Goal: Obtain resource: Download file/media

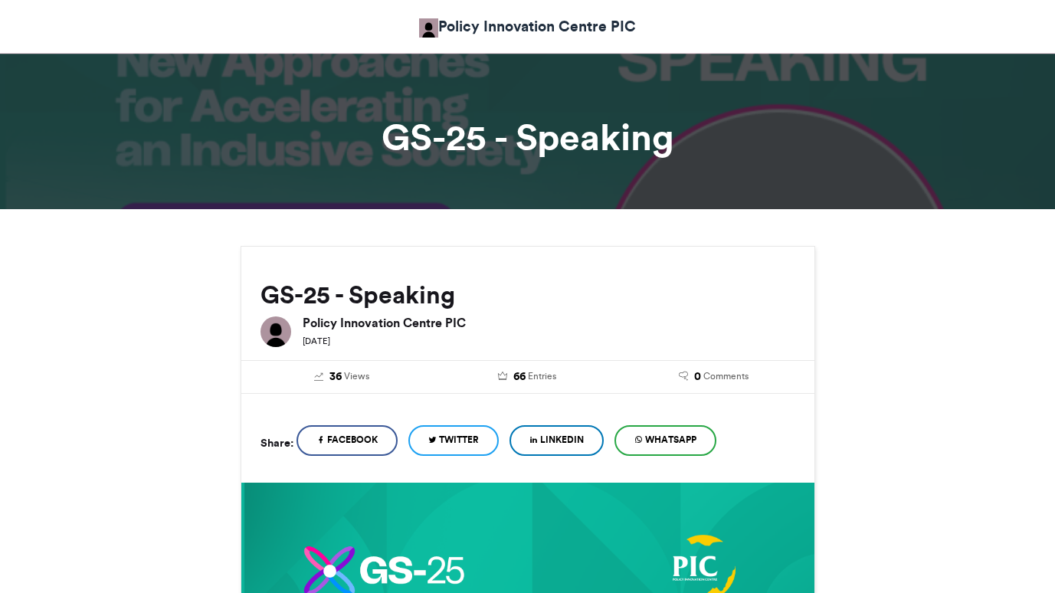
scroll to position [850, 0]
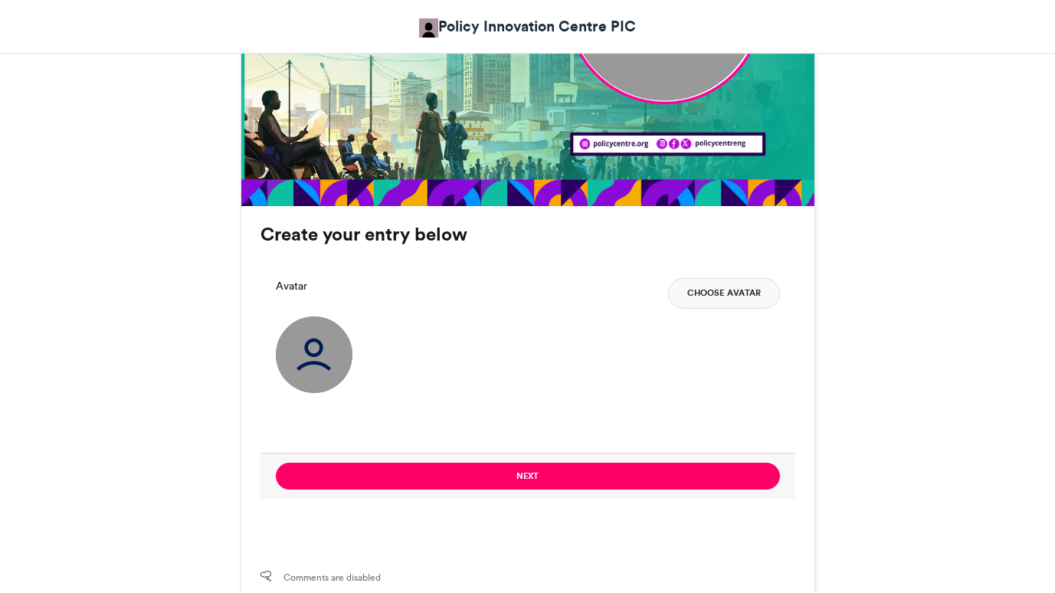
click at [718, 284] on button "Choose Avatar" at bounding box center [724, 293] width 112 height 31
click at [314, 339] on img at bounding box center [314, 355] width 77 height 77
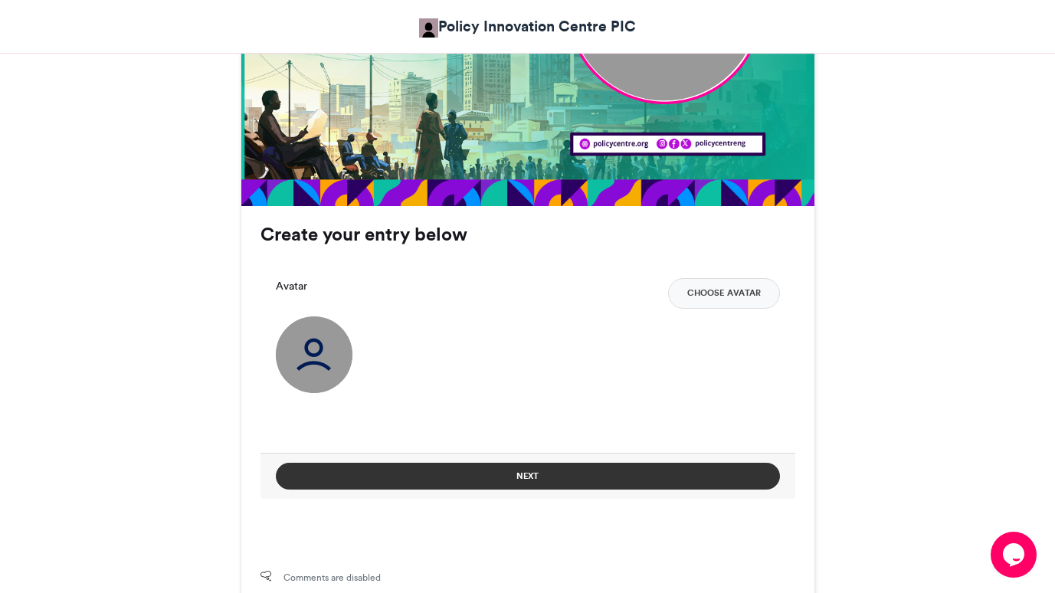
click at [540, 472] on button "Next" at bounding box center [528, 476] width 504 height 27
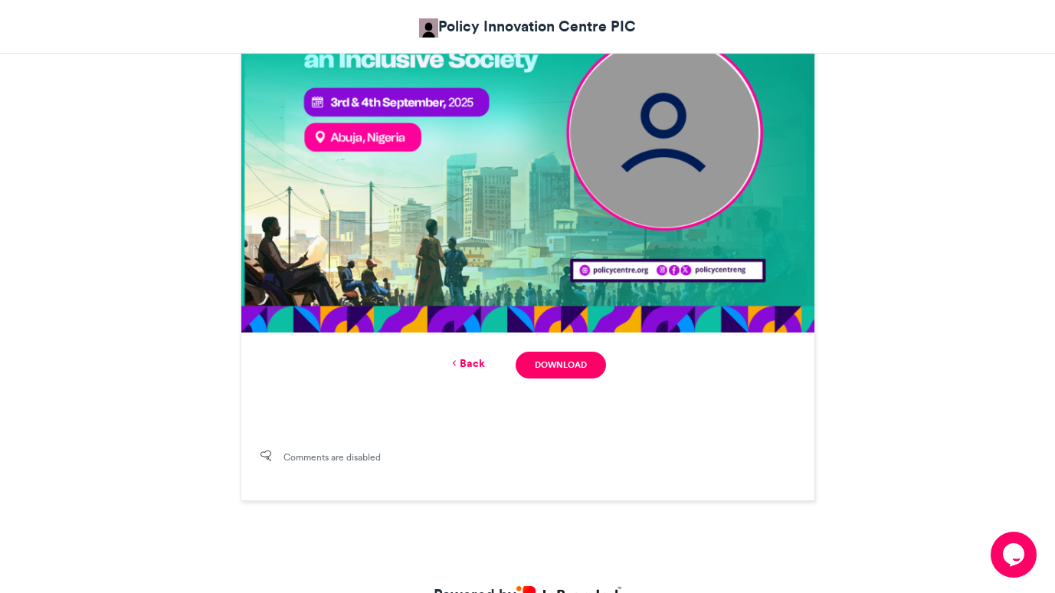
scroll to position [732, 0]
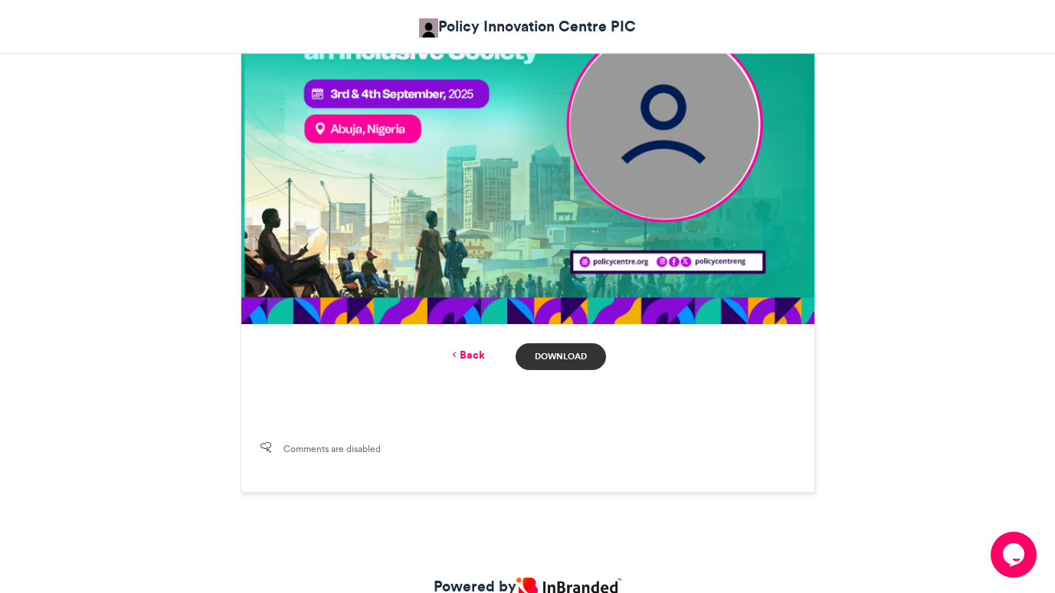
click at [557, 356] on link "Download" at bounding box center [561, 356] width 90 height 27
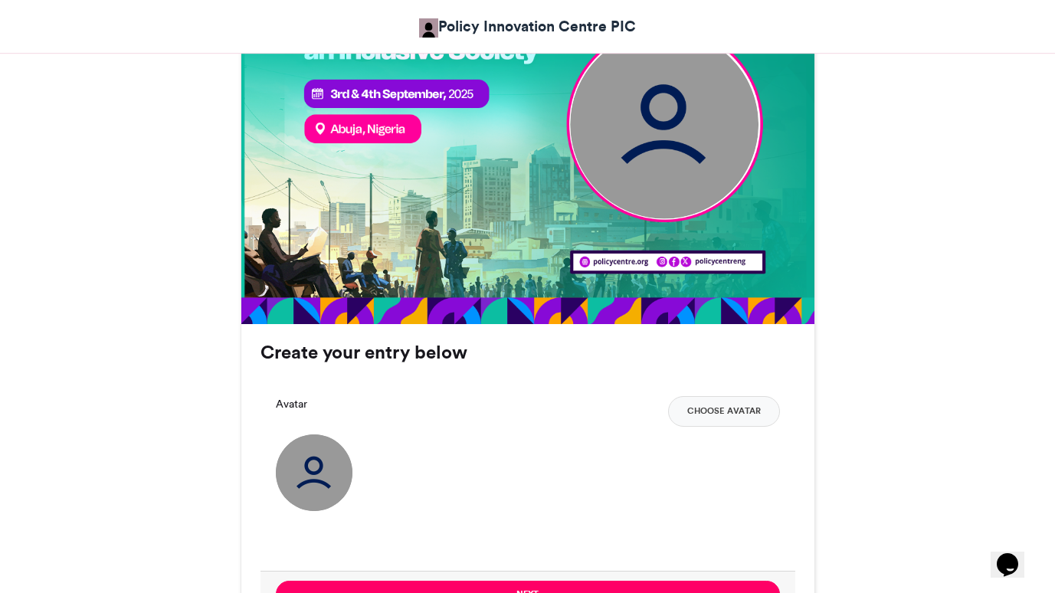
click at [304, 459] on img at bounding box center [314, 473] width 77 height 77
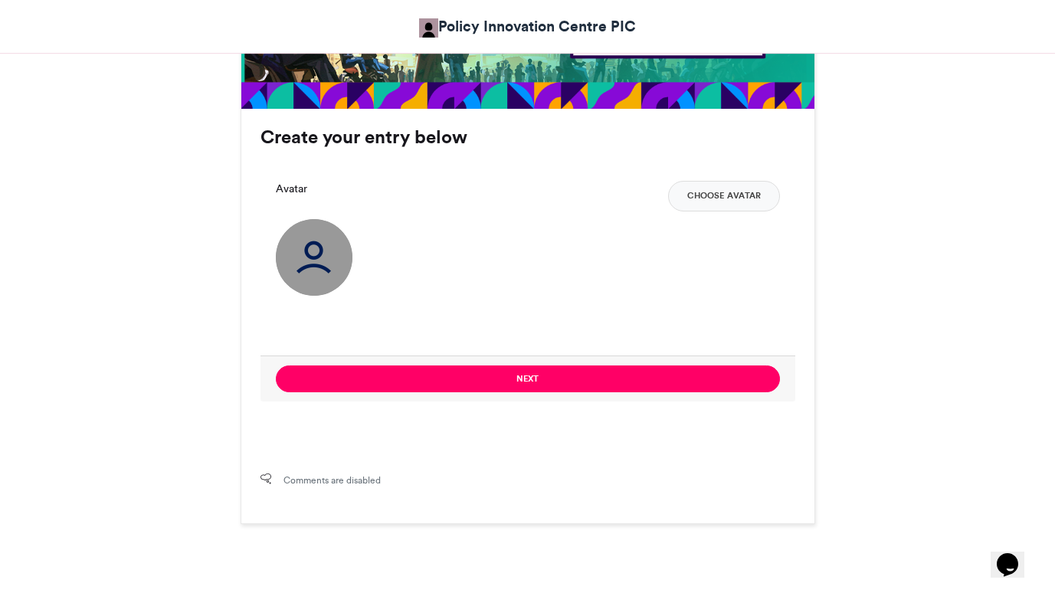
scroll to position [948, 0]
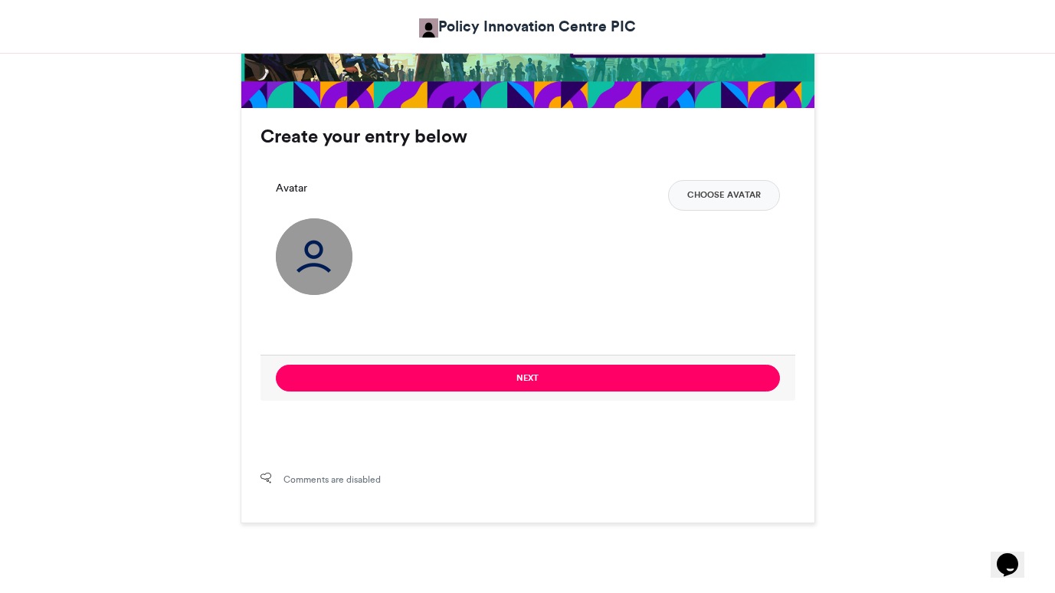
click at [307, 267] on img at bounding box center [314, 256] width 77 height 77
click at [717, 192] on button "Choose Avatar" at bounding box center [724, 195] width 112 height 31
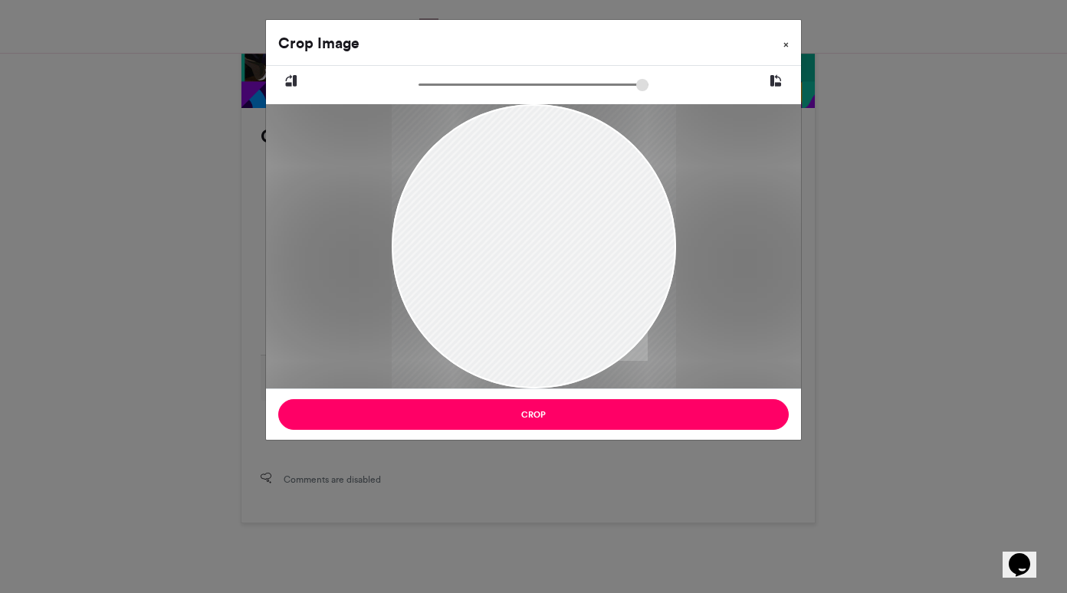
click at [788, 43] on span "×" at bounding box center [785, 44] width 5 height 9
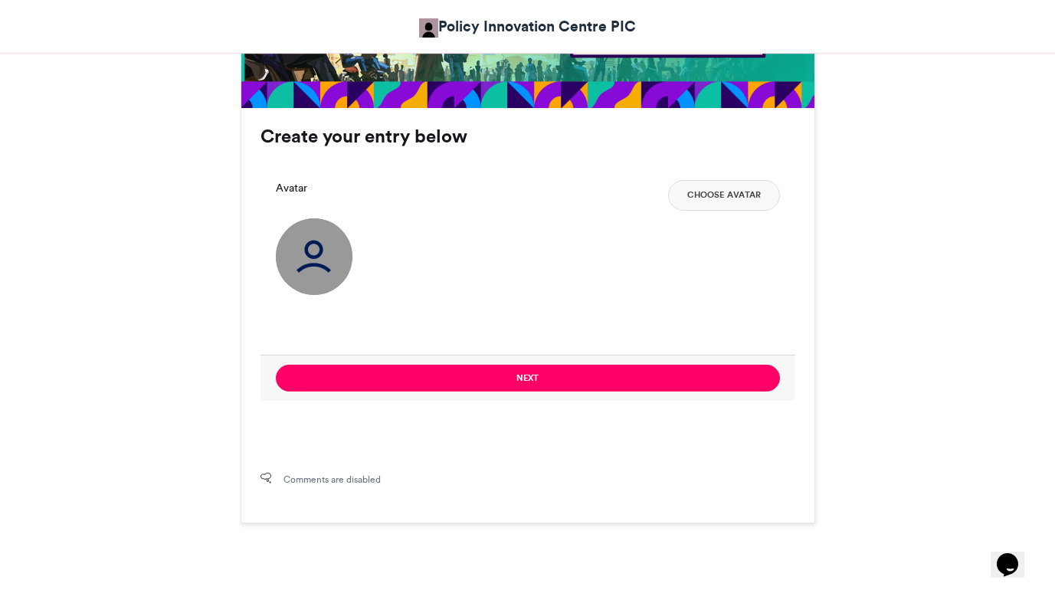
click at [313, 258] on img at bounding box center [314, 256] width 77 height 77
click at [290, 187] on label "Avatar" at bounding box center [291, 188] width 31 height 16
click at [317, 256] on img at bounding box center [314, 256] width 77 height 77
click at [353, 136] on h3 "Create your entry below" at bounding box center [528, 136] width 535 height 18
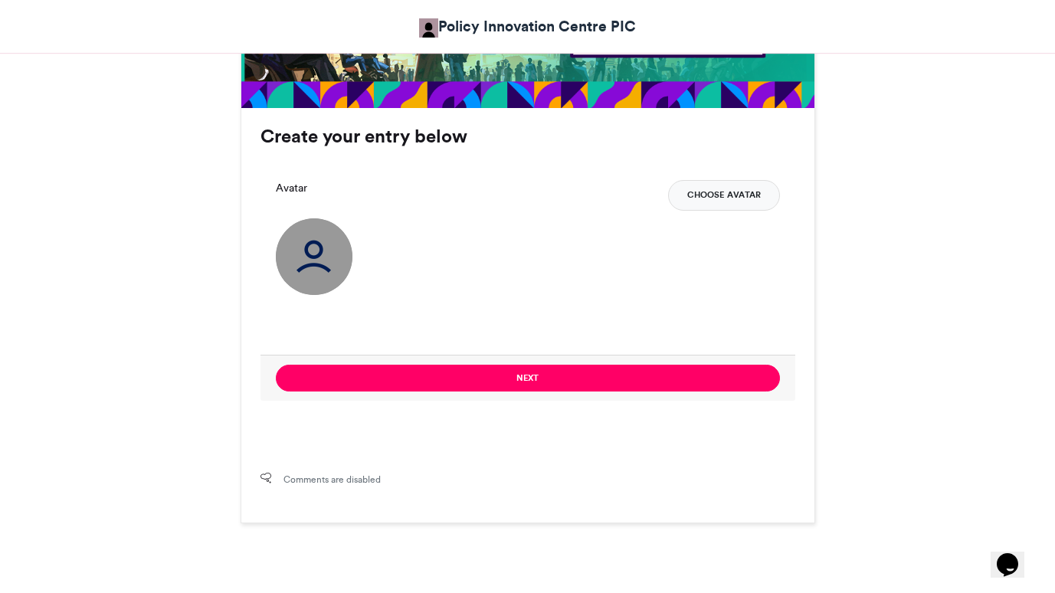
click at [707, 195] on button "Choose Avatar" at bounding box center [724, 195] width 112 height 31
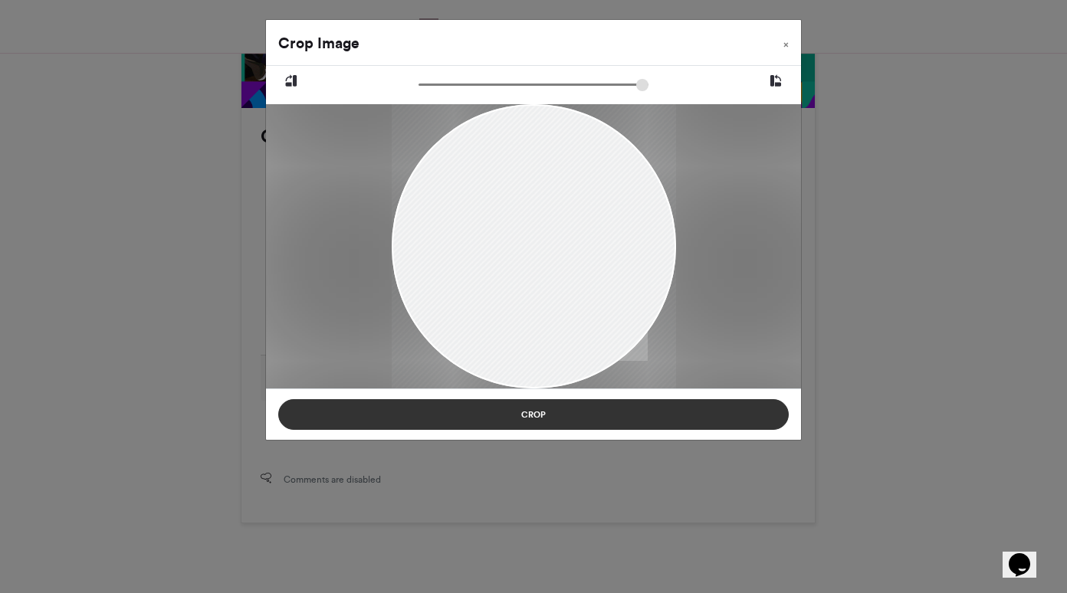
click at [533, 408] on button "Crop" at bounding box center [533, 414] width 510 height 31
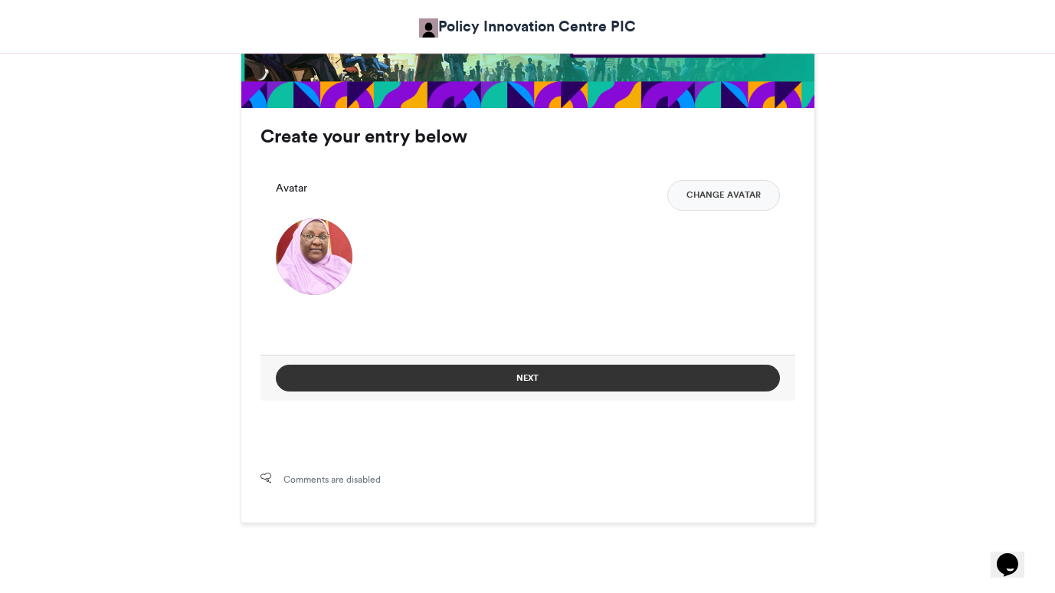
click at [517, 380] on button "Next" at bounding box center [528, 378] width 504 height 27
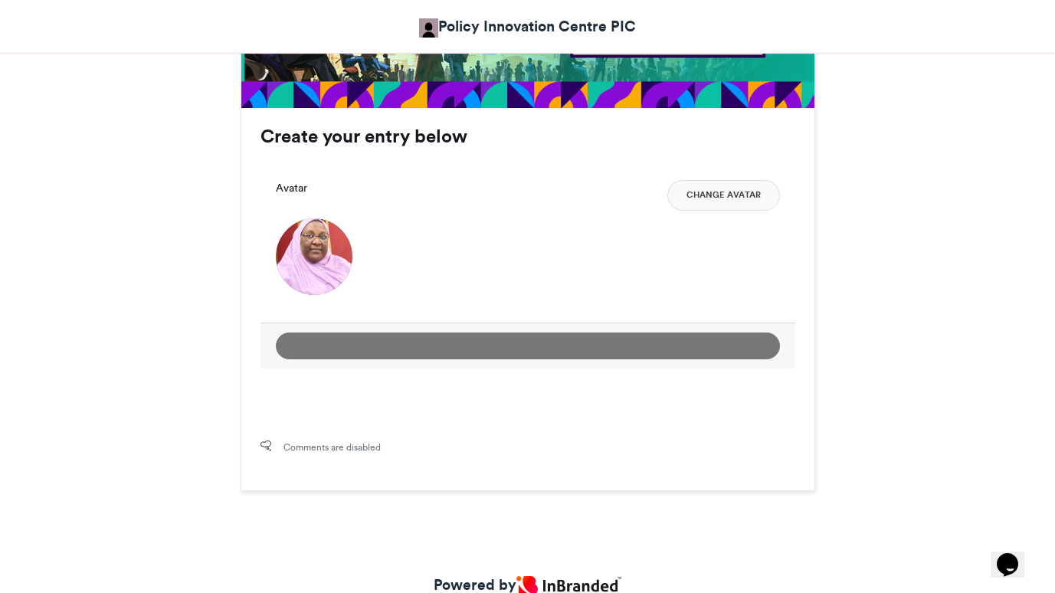
scroll to position [176, 0]
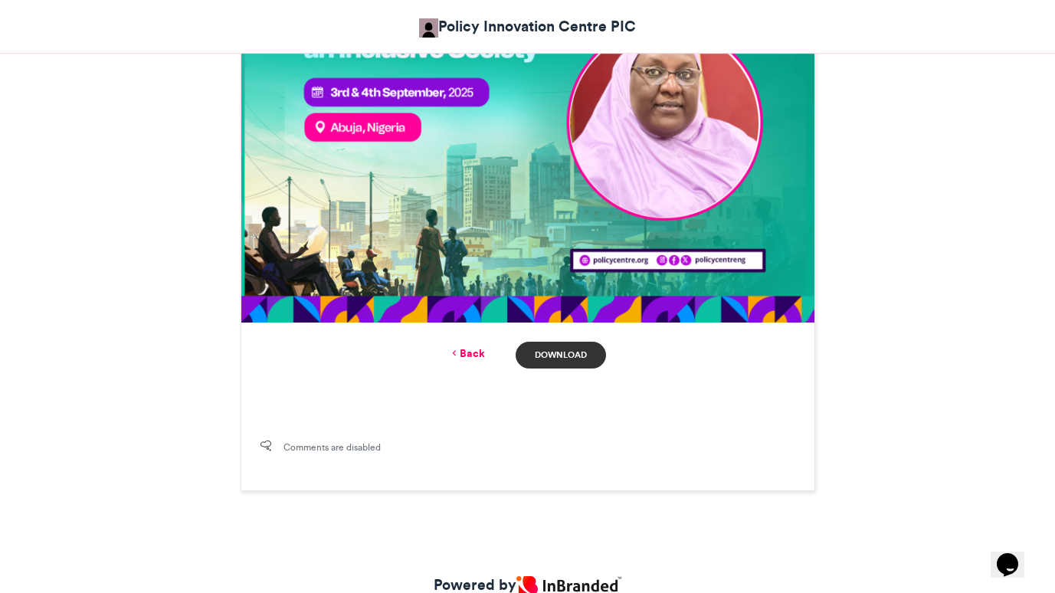
click at [566, 356] on link "Download" at bounding box center [561, 355] width 90 height 27
click at [463, 352] on link "Back" at bounding box center [467, 354] width 36 height 16
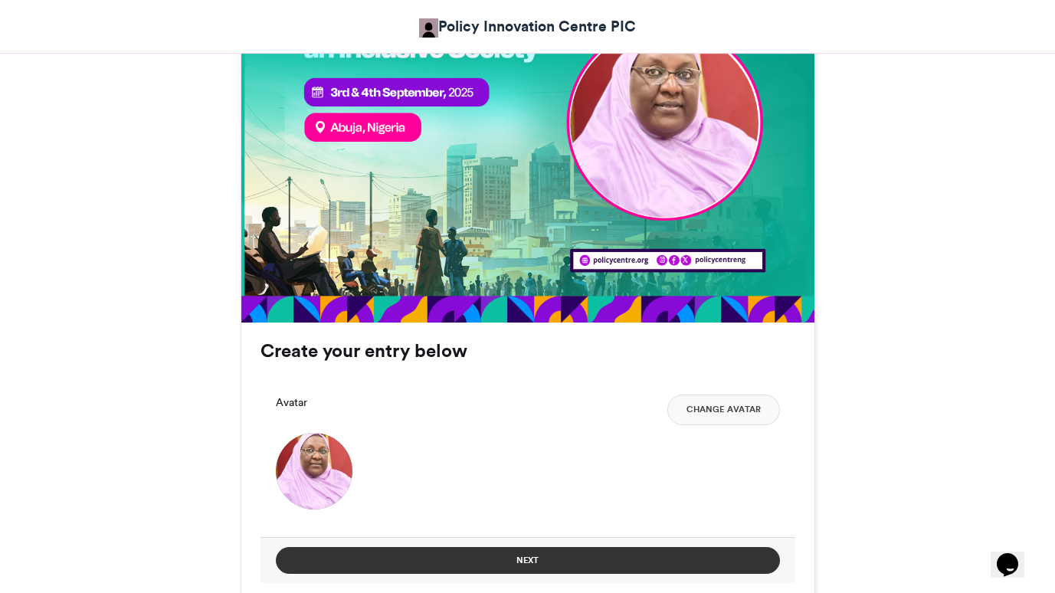
click at [518, 556] on button "Next" at bounding box center [528, 560] width 504 height 27
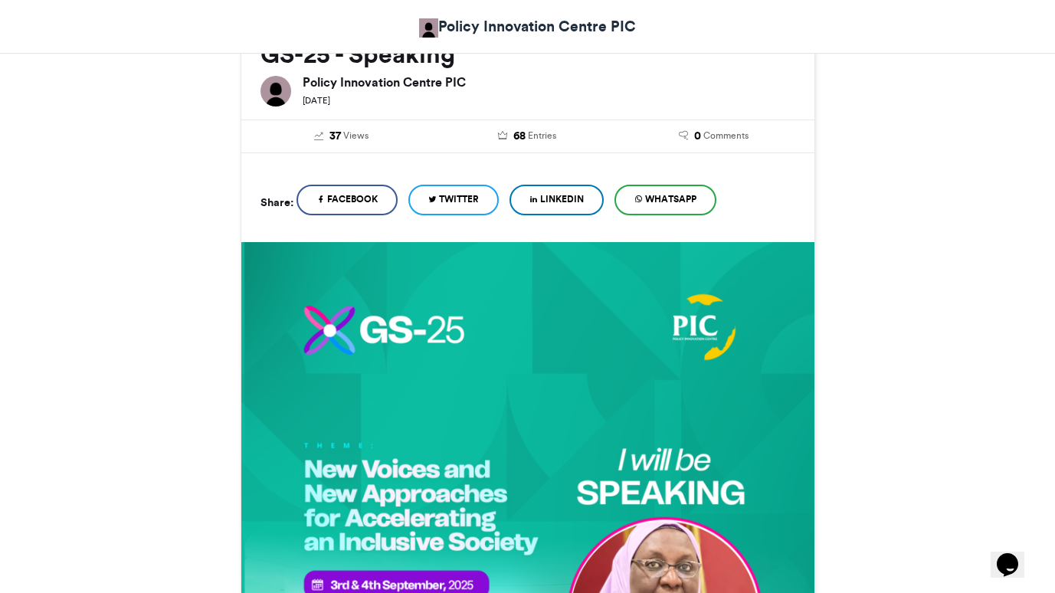
scroll to position [734, 0]
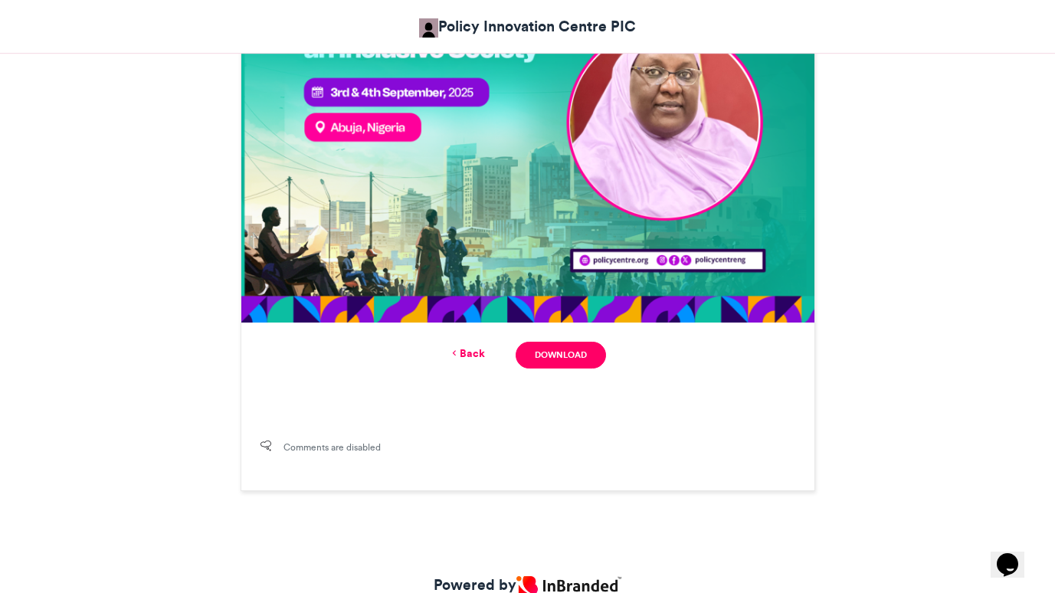
click at [461, 424] on div "Comments are disabled" at bounding box center [527, 455] width 573 height 71
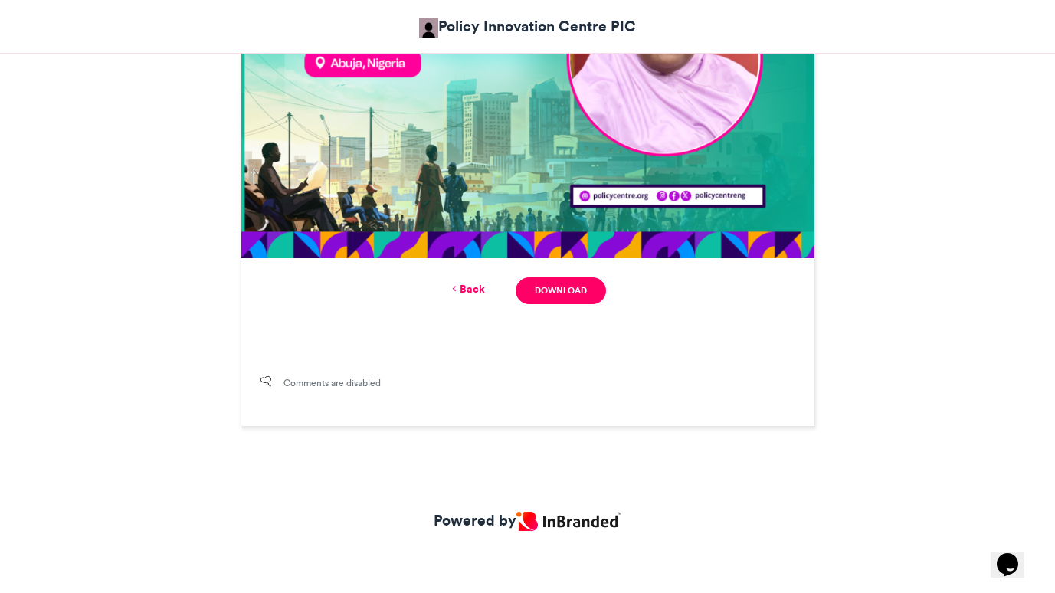
click at [468, 282] on link "Back" at bounding box center [467, 289] width 36 height 16
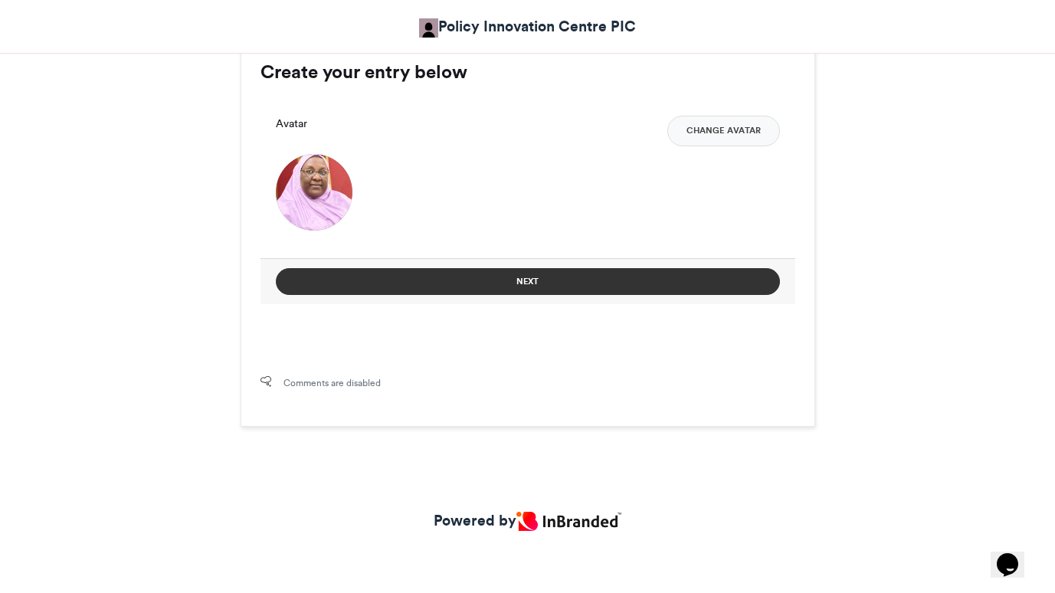
click at [475, 290] on button "Next" at bounding box center [528, 281] width 504 height 27
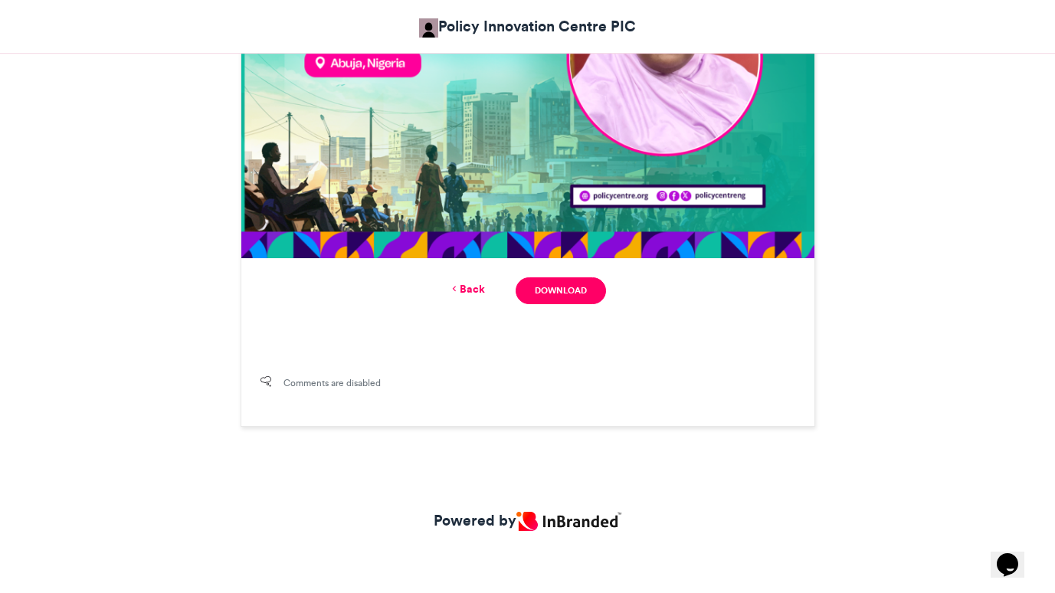
scroll to position [798, 0]
click at [465, 285] on link "Back" at bounding box center [467, 289] width 36 height 16
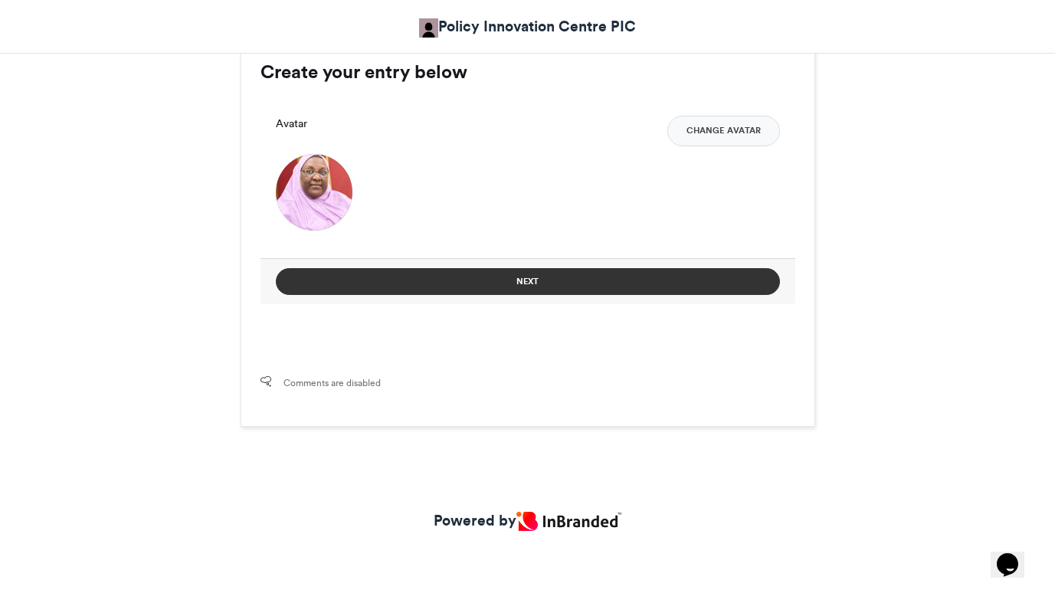
click at [432, 280] on button "Next" at bounding box center [528, 281] width 504 height 27
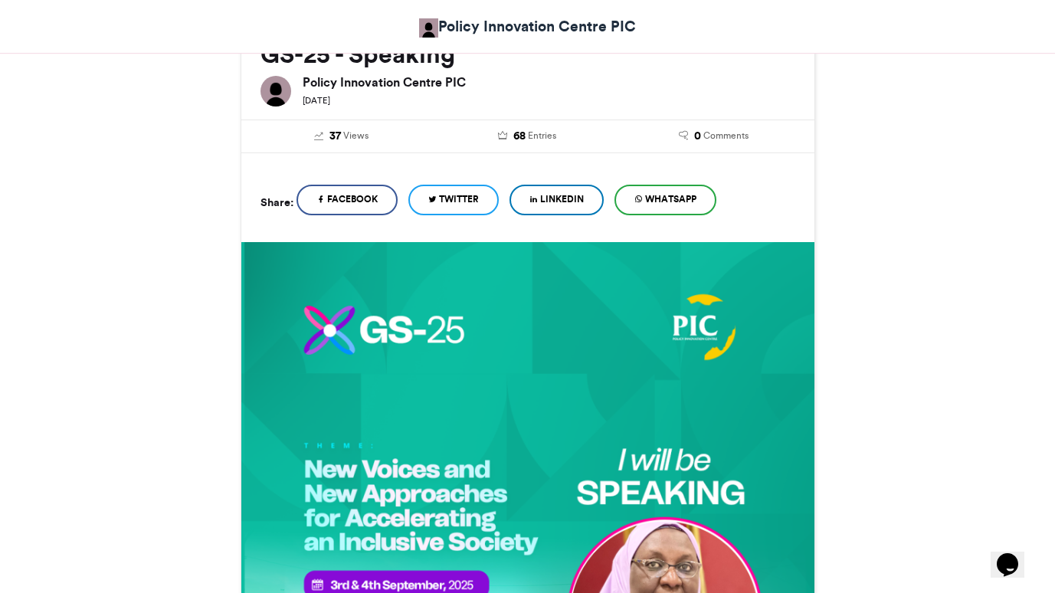
scroll to position [798, 0]
